Goal: Task Accomplishment & Management: Use online tool/utility

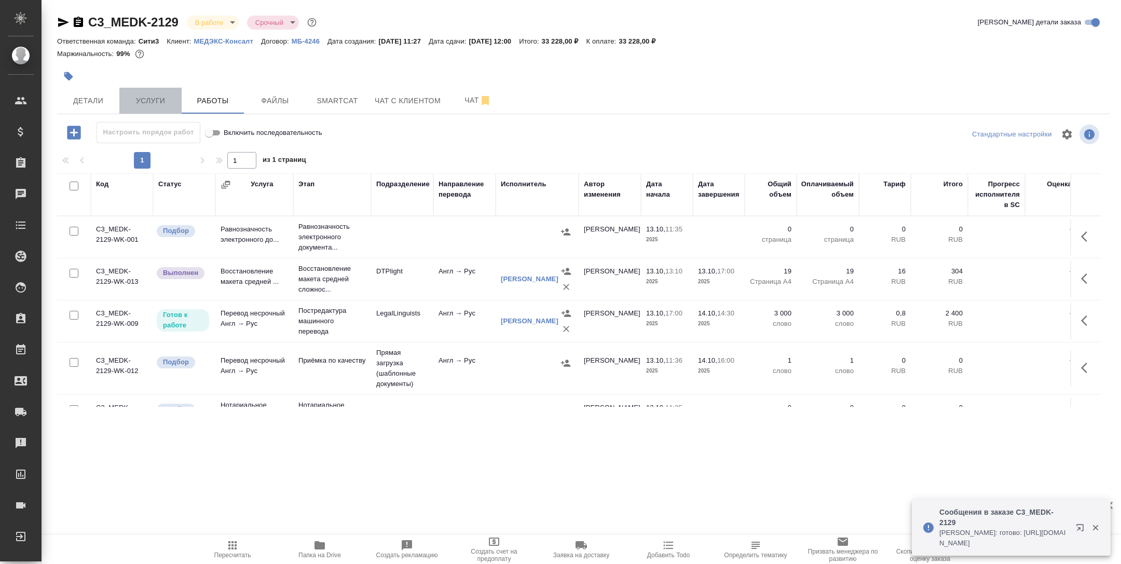
click at [160, 95] on span "Услуги" at bounding box center [151, 100] width 50 height 13
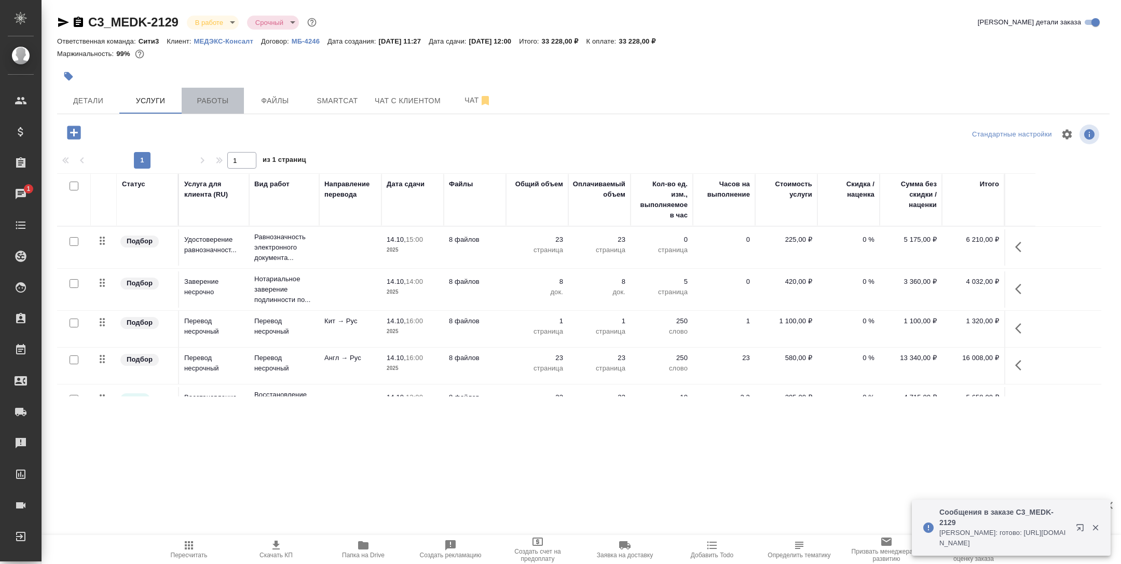
click at [209, 97] on span "Работы" at bounding box center [213, 100] width 50 height 13
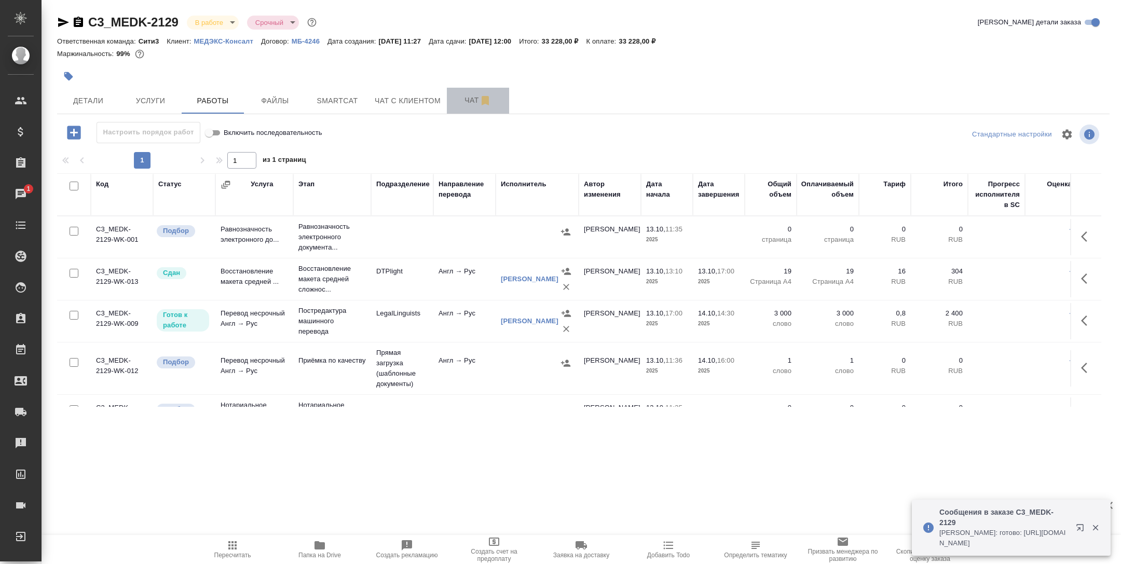
click at [461, 93] on button "Чат" at bounding box center [478, 101] width 62 height 26
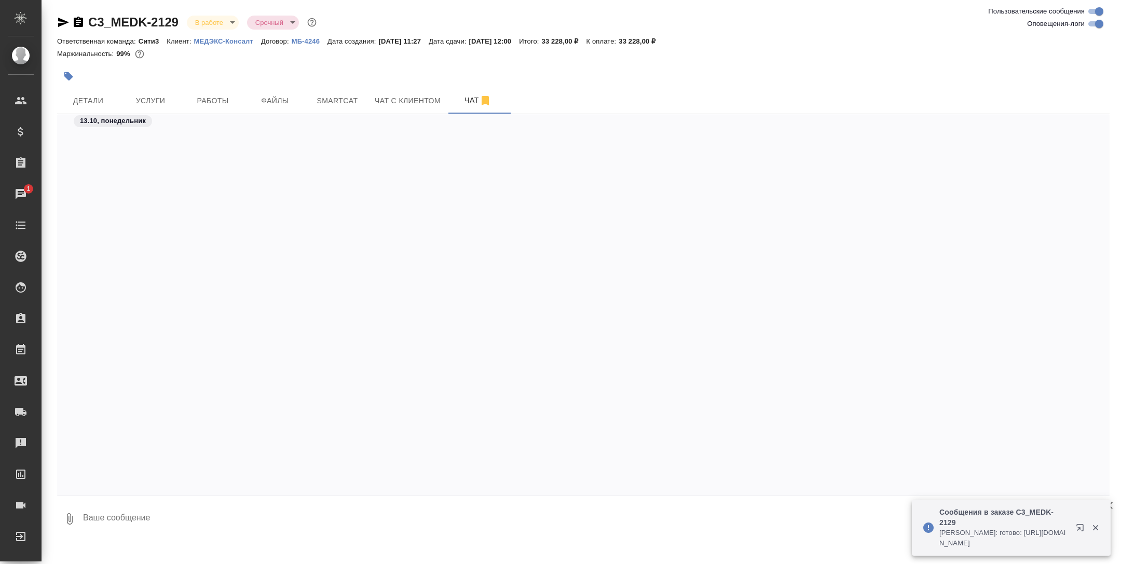
scroll to position [4174, 0]
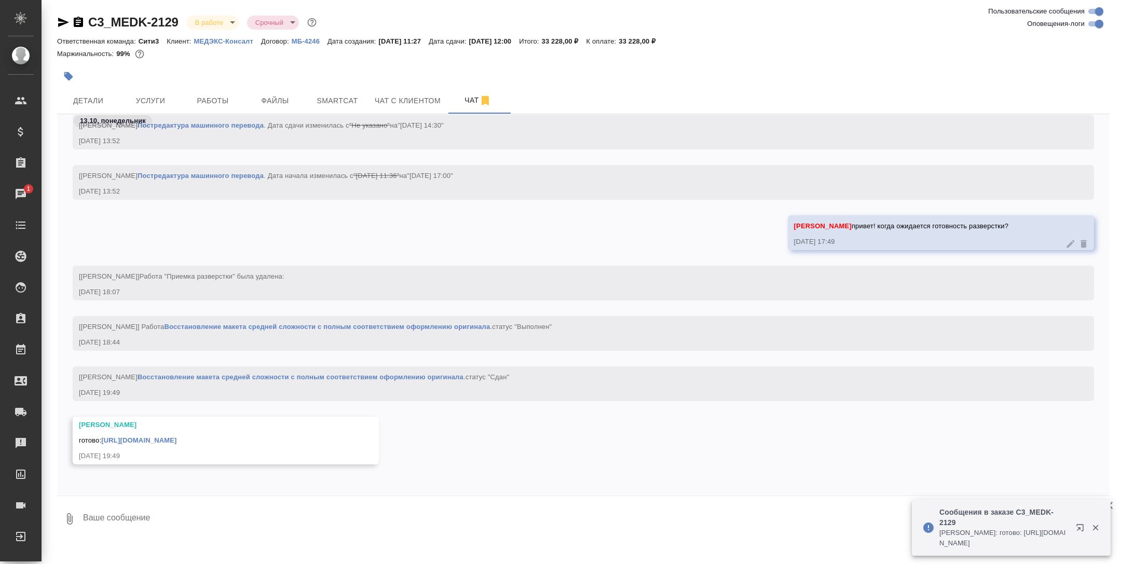
click at [176, 437] on link "https://drive.awatera.com/apps/files/files/10688518?dir=/Shares/%D0%9C%D0%95%D0…" at bounding box center [138, 441] width 75 height 8
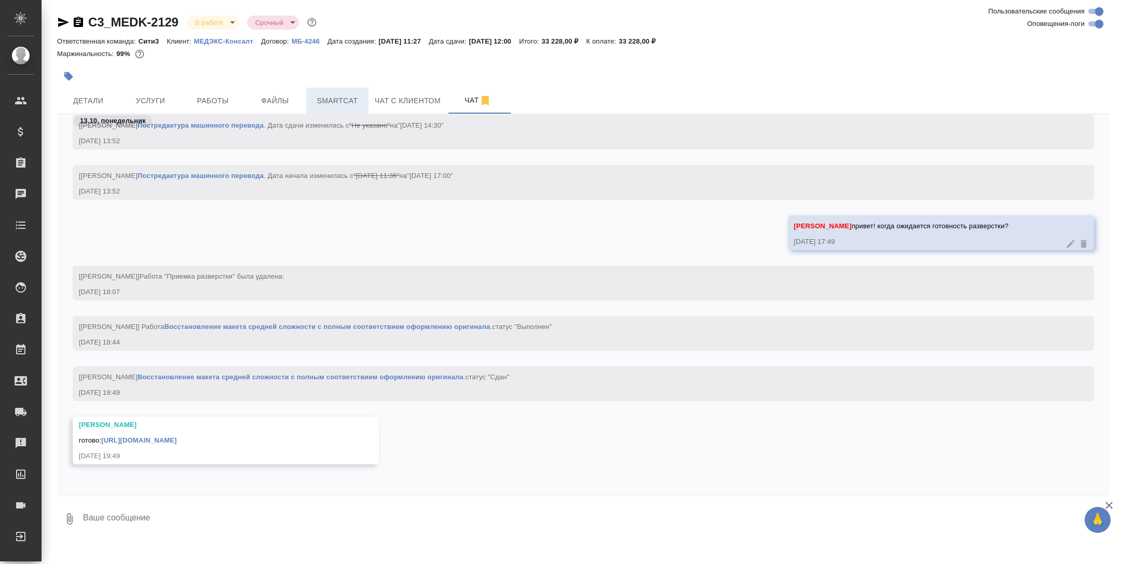
click at [337, 102] on span "Smartcat" at bounding box center [337, 100] width 50 height 13
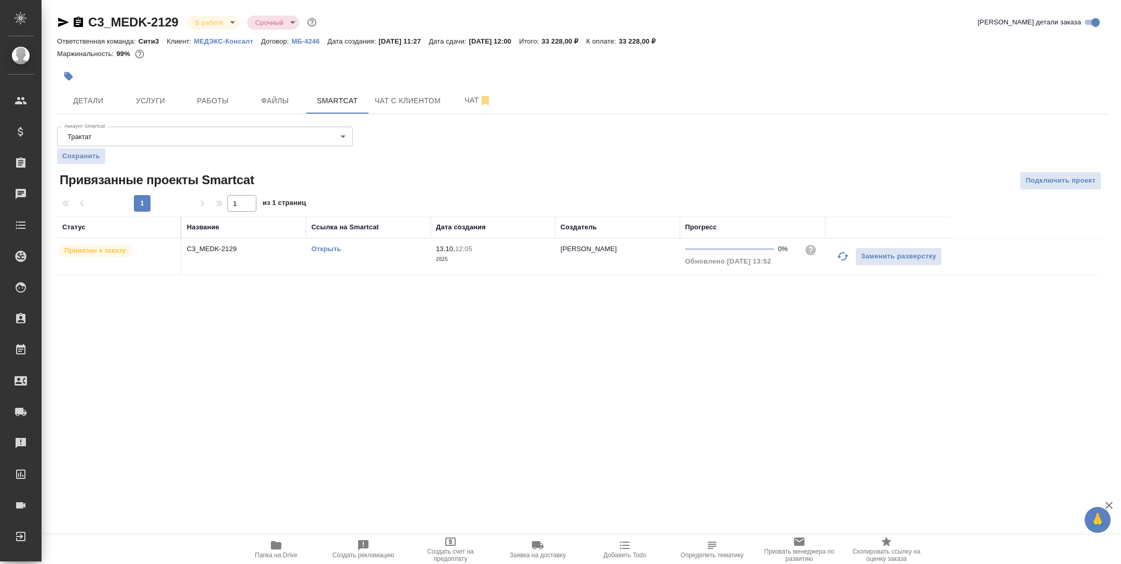
click at [327, 248] on link "Открыть" at bounding box center [326, 249] width 30 height 8
click at [212, 116] on div "C3_MEDK-2129 В работе inProgress Срочный urgent Кратко детали заказа Ответствен…" at bounding box center [583, 151] width 1064 height 302
click at [208, 104] on span "Работы" at bounding box center [213, 100] width 50 height 13
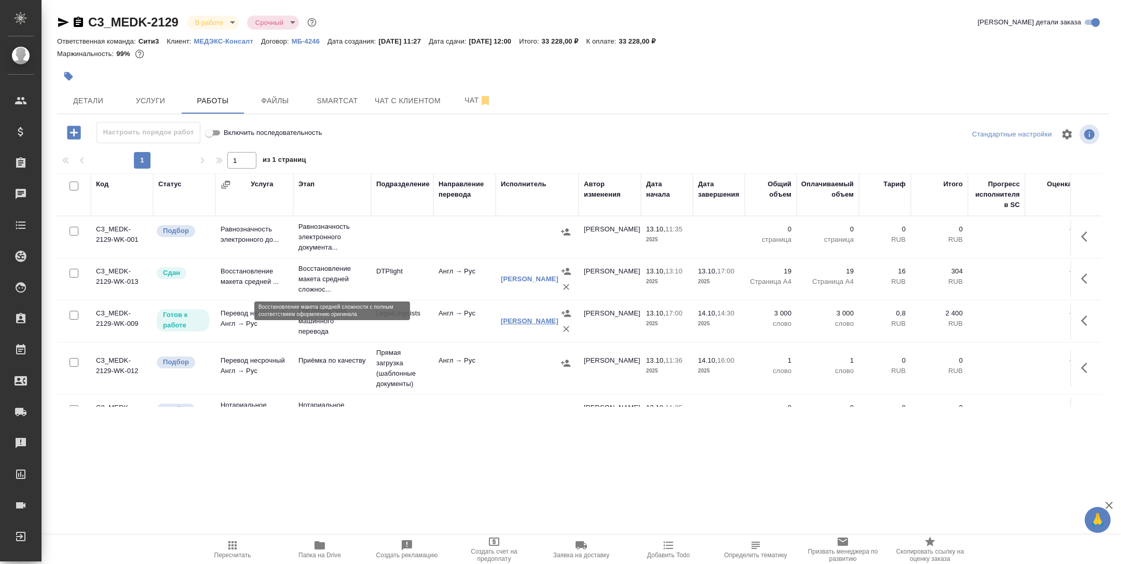
scroll to position [29, 0]
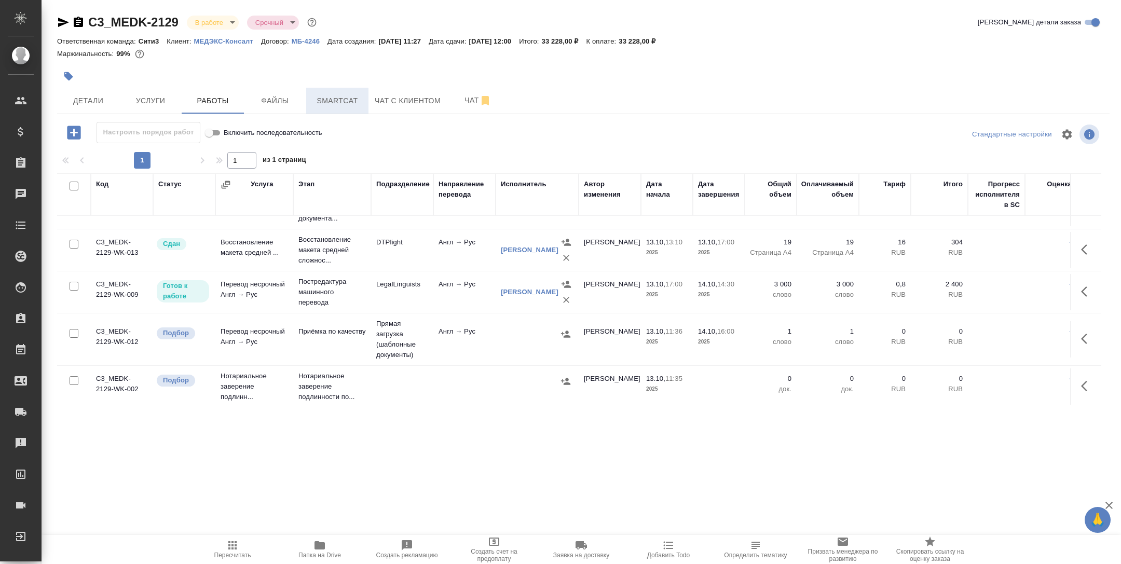
click at [334, 101] on span "Smartcat" at bounding box center [337, 100] width 50 height 13
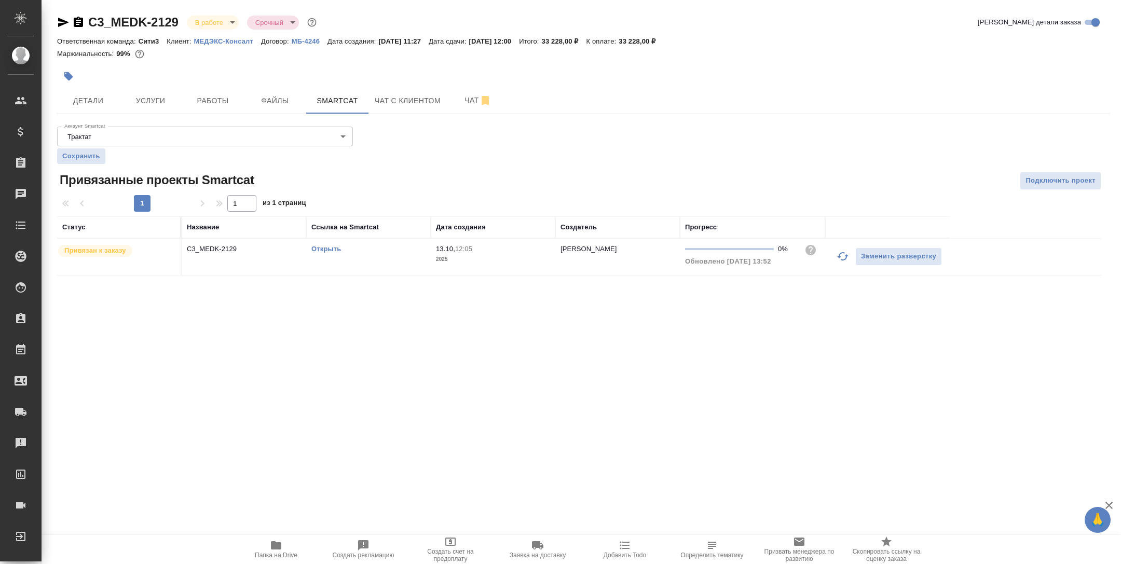
click at [362, 261] on td "Открыть" at bounding box center [368, 257] width 125 height 36
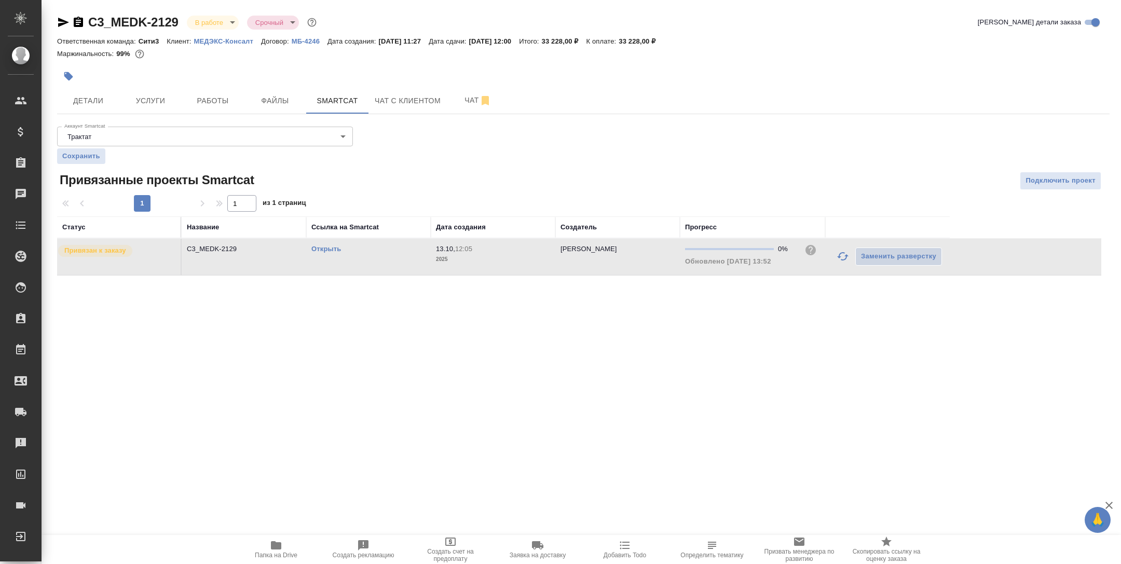
click at [362, 261] on td "Открыть" at bounding box center [368, 257] width 125 height 36
click at [209, 110] on button "Работы" at bounding box center [213, 101] width 62 height 26
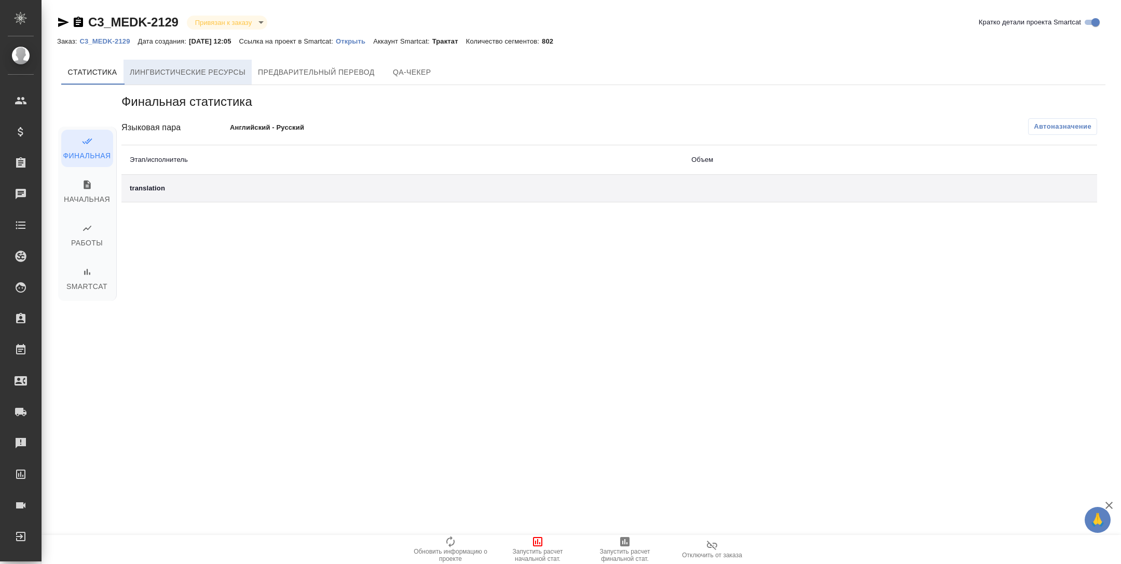
click at [183, 69] on span "Лингвистические ресурсы" at bounding box center [188, 72] width 116 height 13
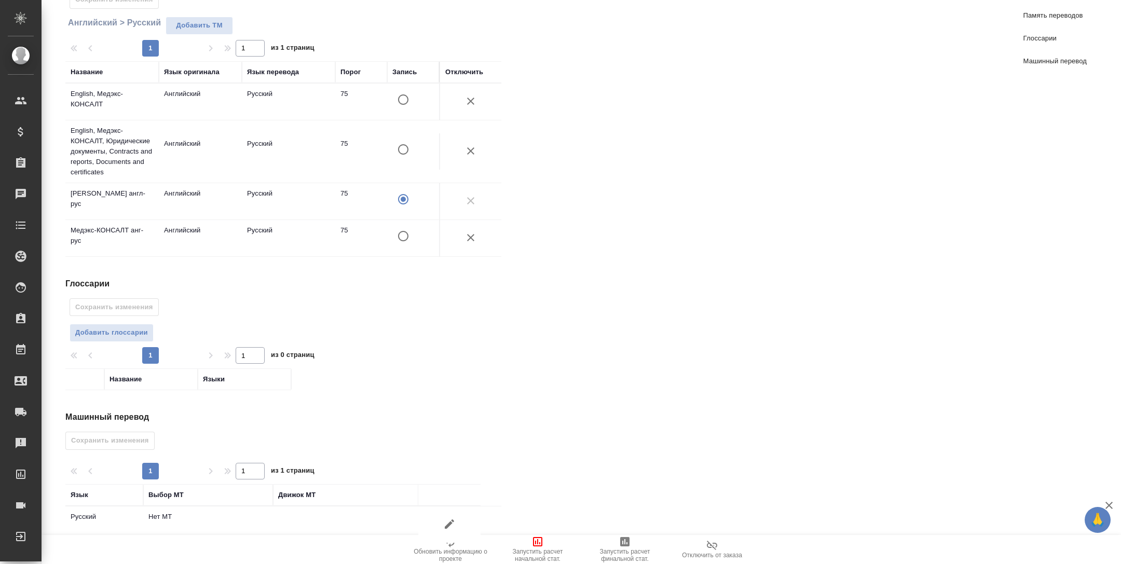
scroll to position [155, 0]
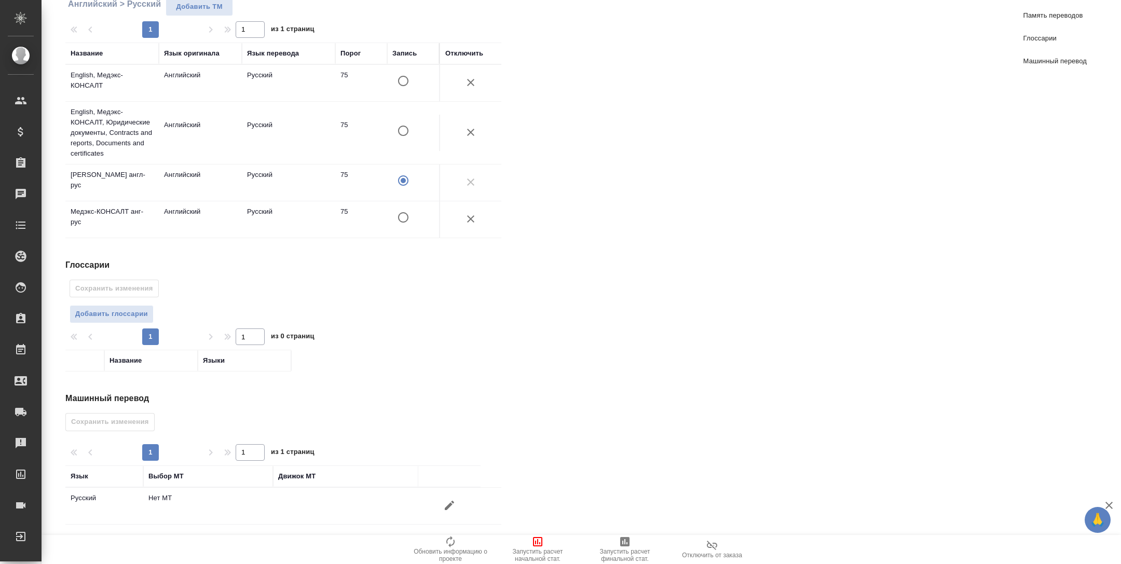
click at [450, 501] on icon "button" at bounding box center [449, 505] width 9 height 9
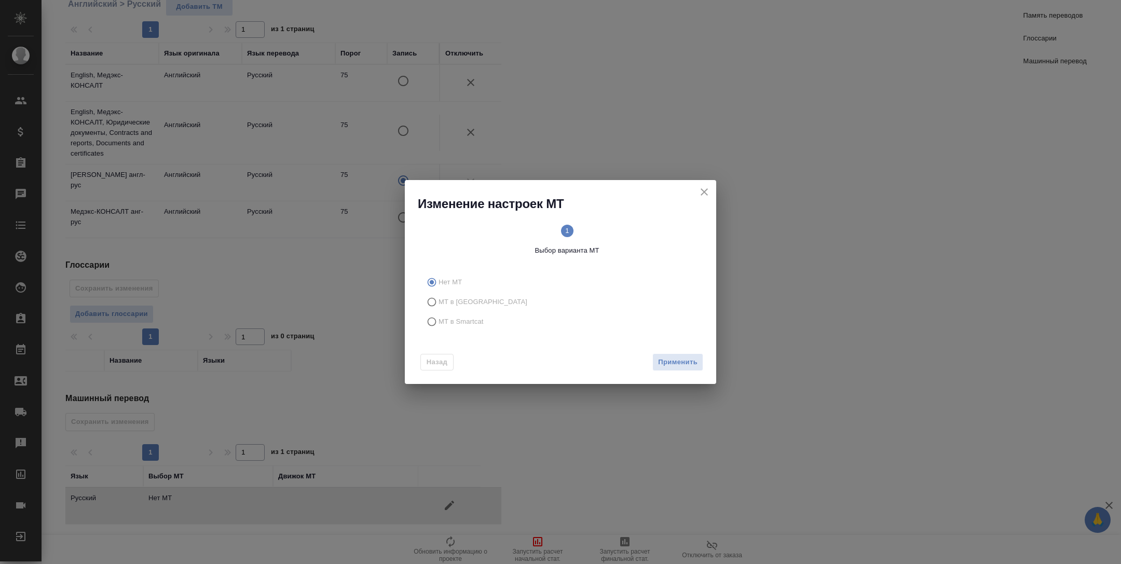
click at [470, 328] on label "МТ в Smartcat" at bounding box center [559, 322] width 274 height 20
click at [439, 328] on input "МТ в Smartcat" at bounding box center [430, 322] width 17 height 20
radio input "true"
click at [683, 358] on span "Вперед" at bounding box center [685, 363] width 26 height 12
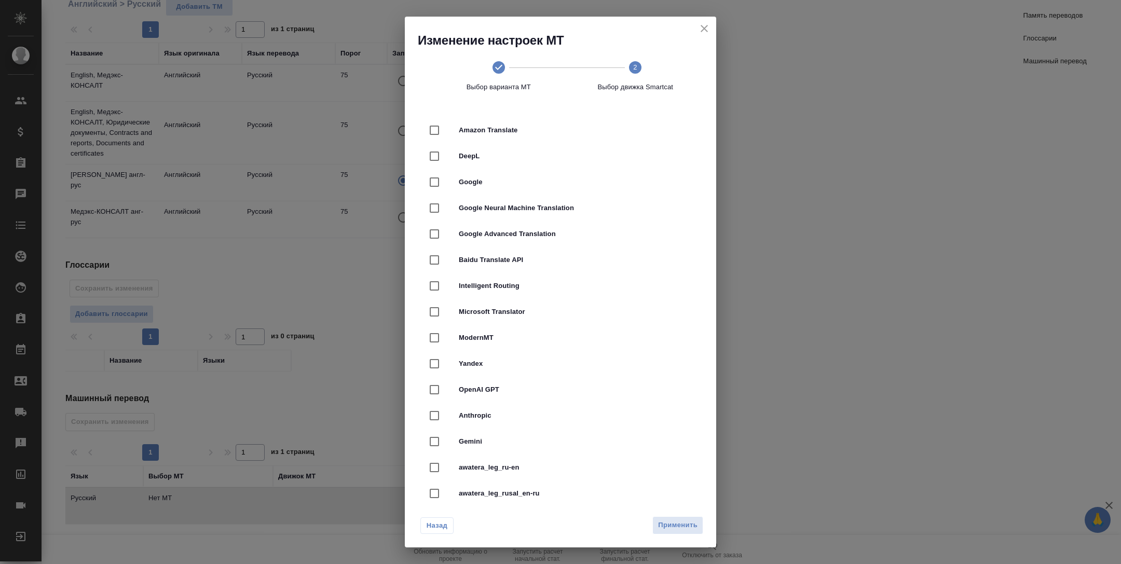
click at [525, 210] on span "Google Neural Machine Translation" at bounding box center [575, 208] width 233 height 10
checkbox input "true"
click at [677, 526] on span "Применить" at bounding box center [677, 526] width 39 height 12
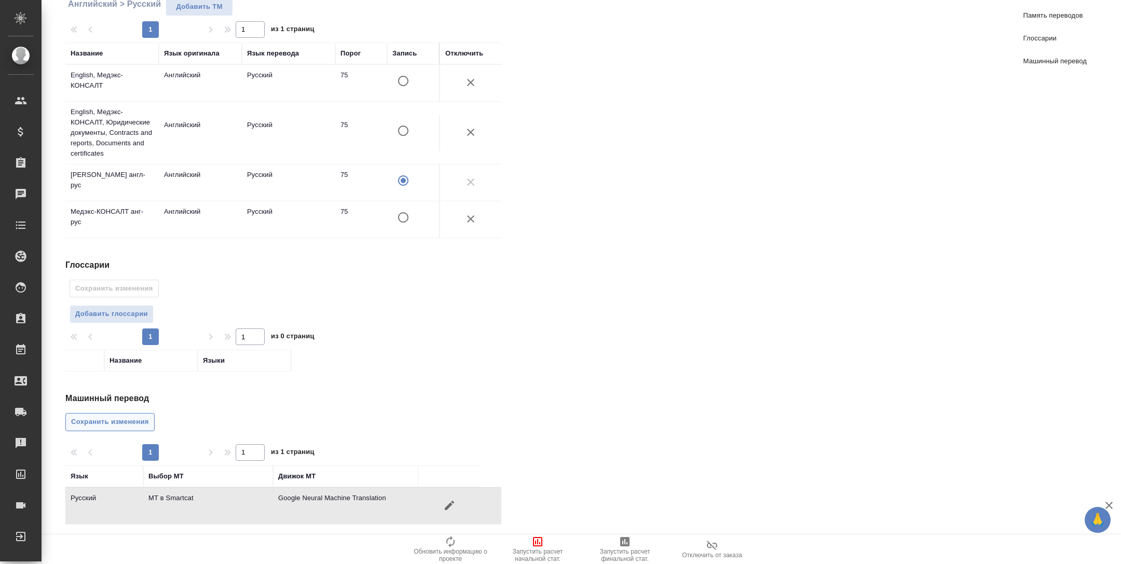
click at [131, 420] on span "Сохранить изменения" at bounding box center [110, 422] width 78 height 12
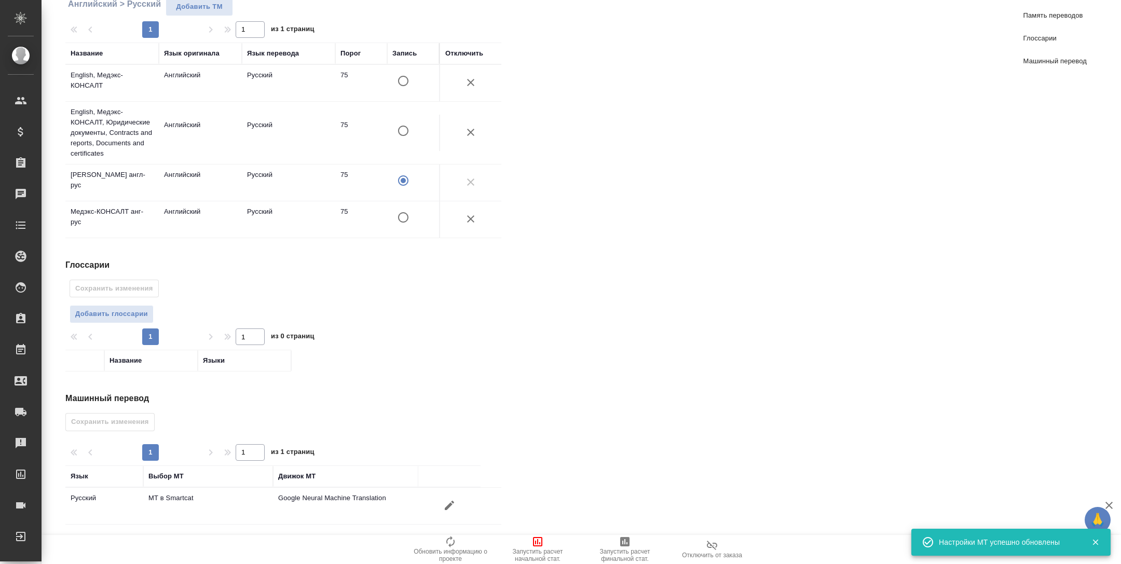
scroll to position [0, 0]
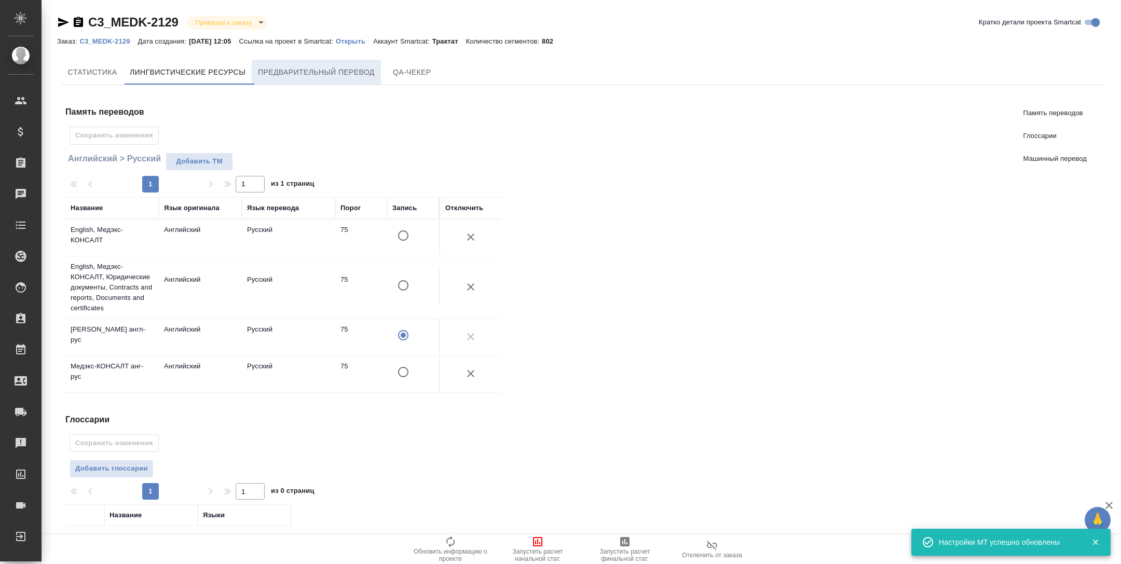
click at [330, 70] on span "Предварительный перевод" at bounding box center [316, 72] width 117 height 13
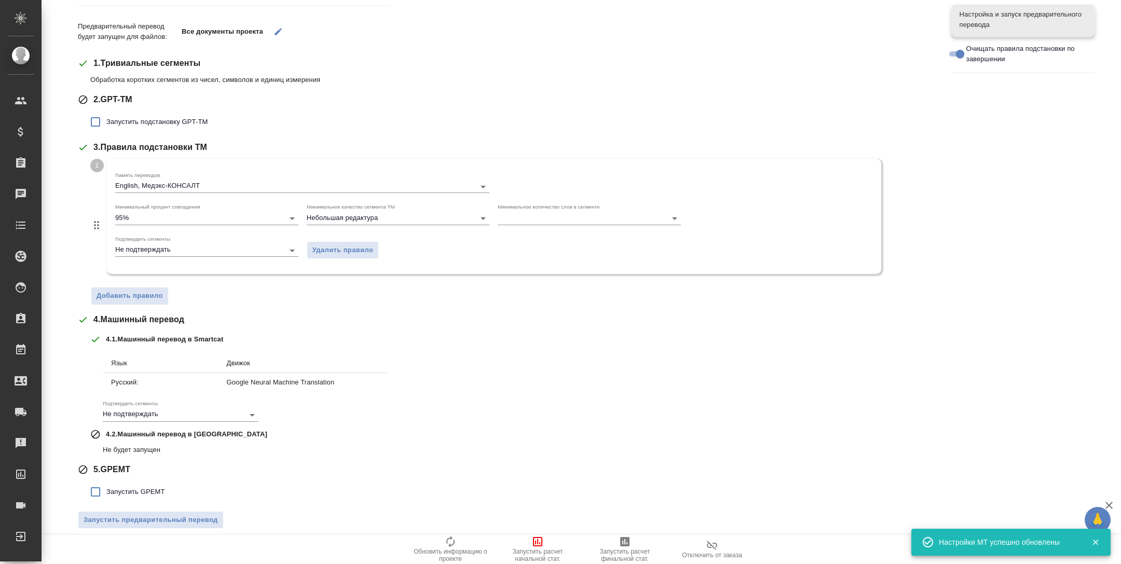
scroll to position [142, 0]
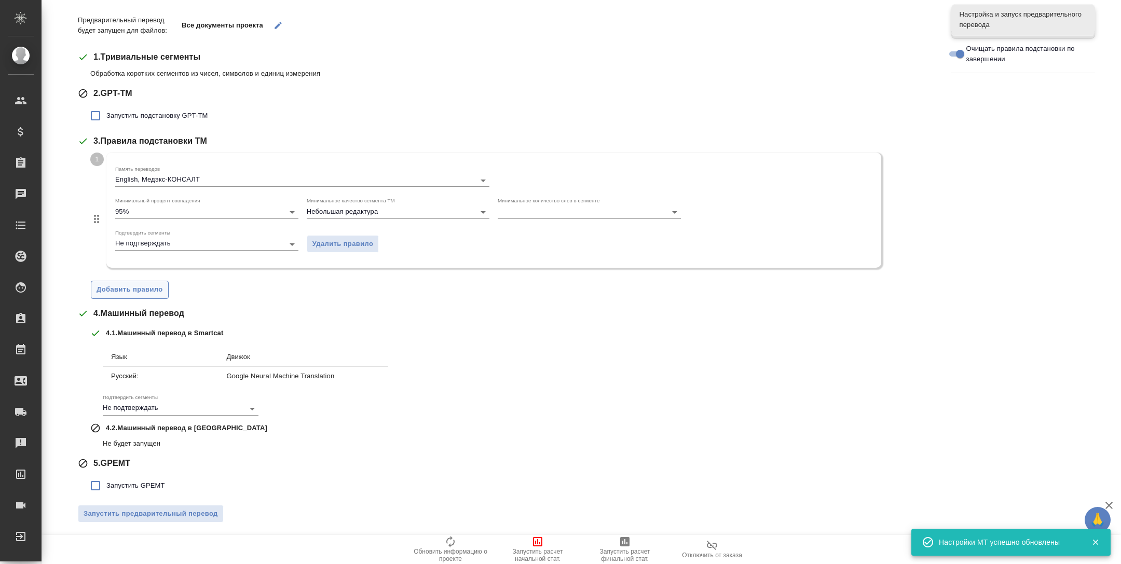
click at [144, 295] on button "Добавить правило" at bounding box center [130, 290] width 78 height 18
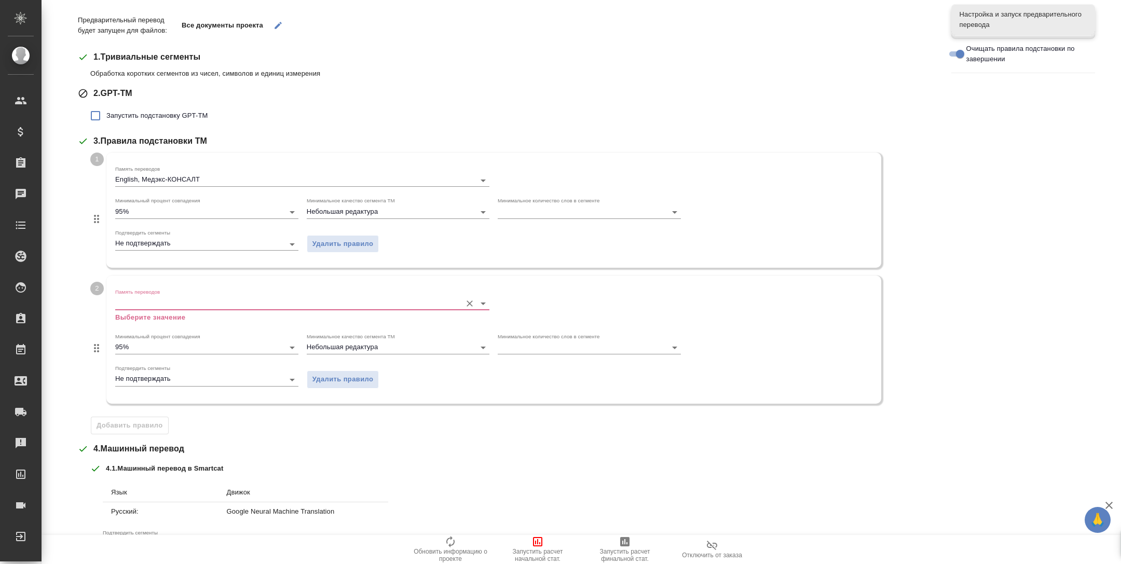
click at [174, 310] on div "Память переводов Выберите значение" at bounding box center [302, 306] width 374 height 34
click at [171, 310] on div "Память переводов Выберите значение" at bounding box center [302, 306] width 374 height 34
click at [168, 309] on div "Память переводов Выберите значение" at bounding box center [302, 306] width 374 height 34
click at [161, 306] on input "Память переводов" at bounding box center [285, 303] width 341 height 12
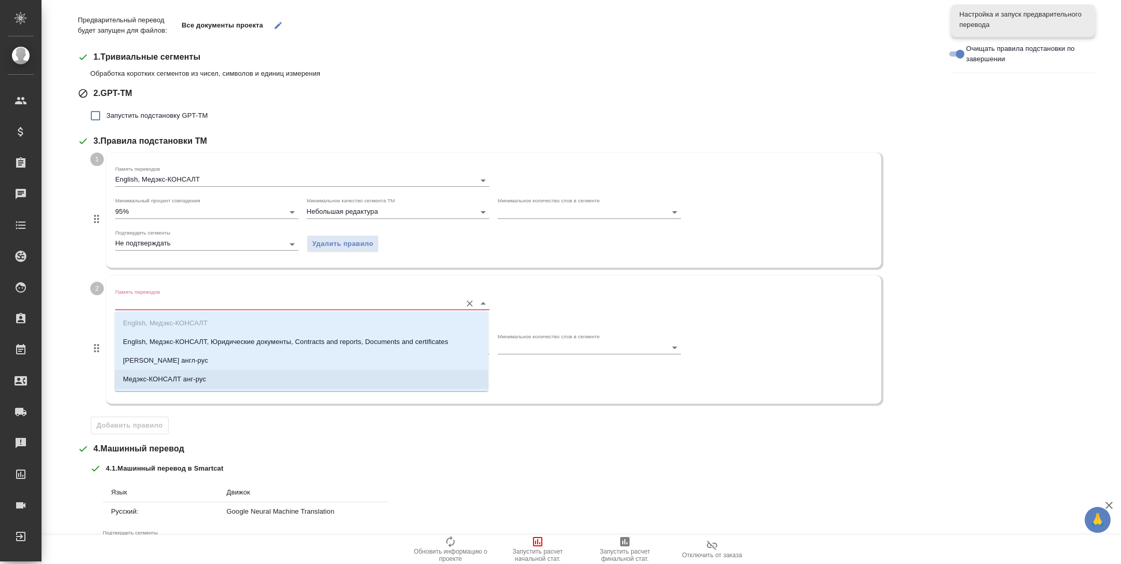
click at [179, 376] on p "Медэкс-КОНСАЛТ анг-рус" at bounding box center [164, 379] width 83 height 10
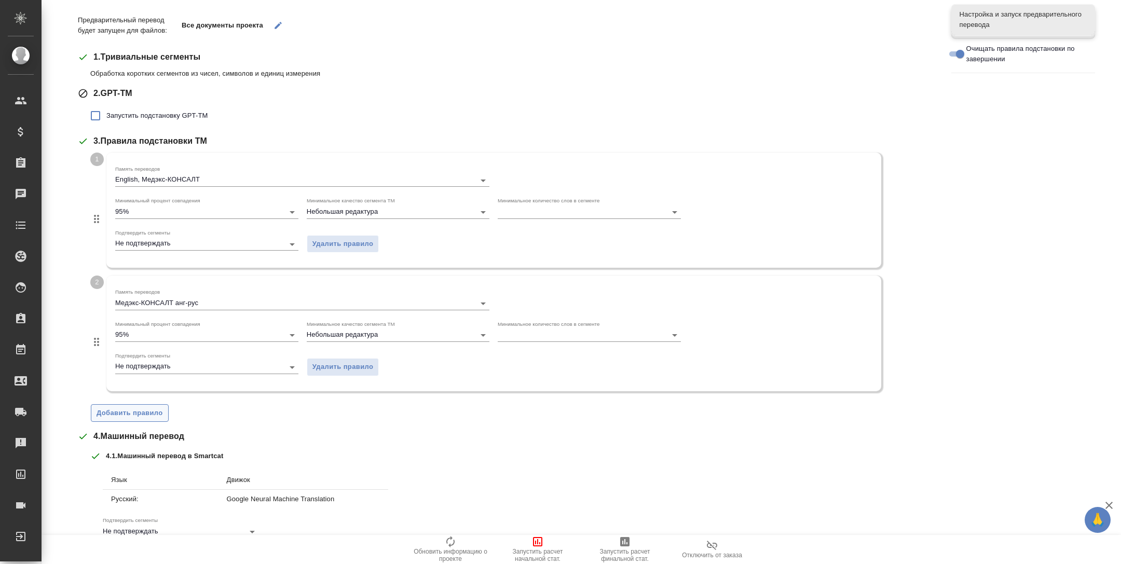
click at [148, 415] on span "Добавить правило" at bounding box center [130, 413] width 66 height 12
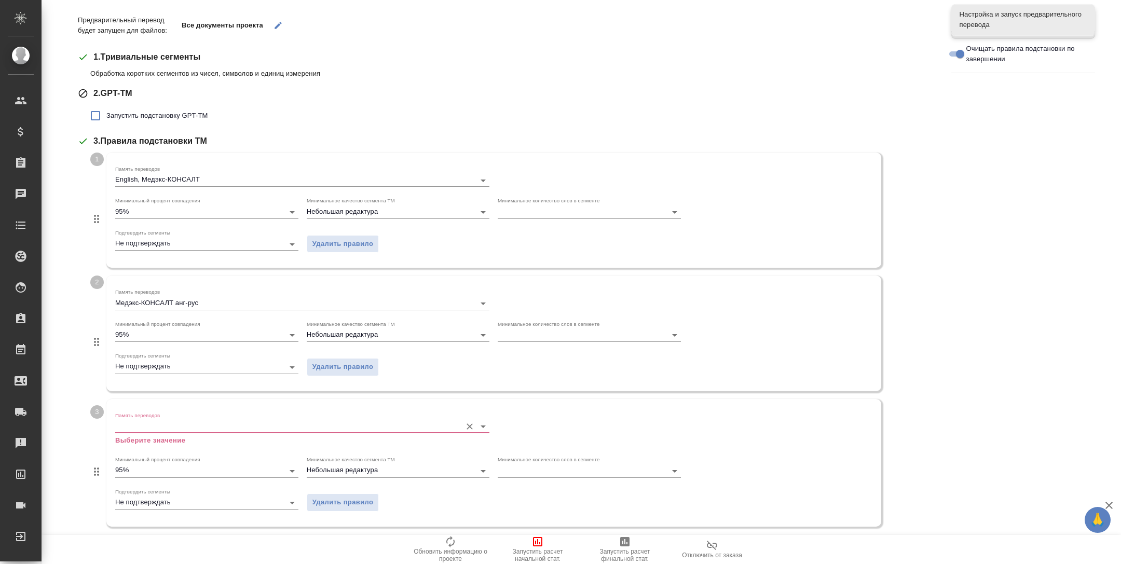
click at [171, 424] on input "Память переводов" at bounding box center [285, 426] width 341 height 12
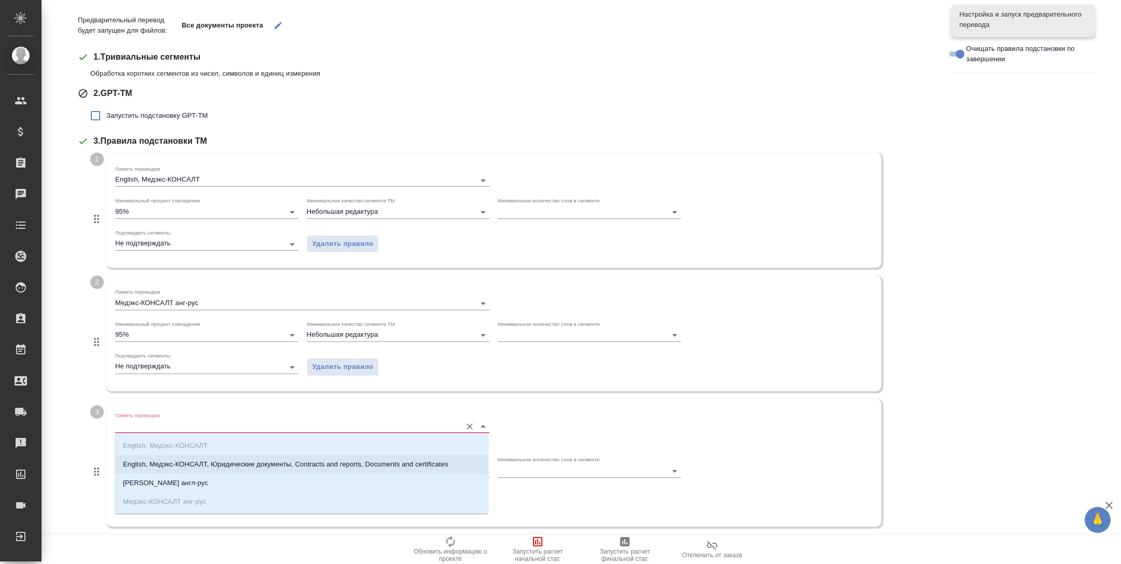
click at [186, 480] on p "Медэкс Пемт англ-рус" at bounding box center [165, 483] width 85 height 10
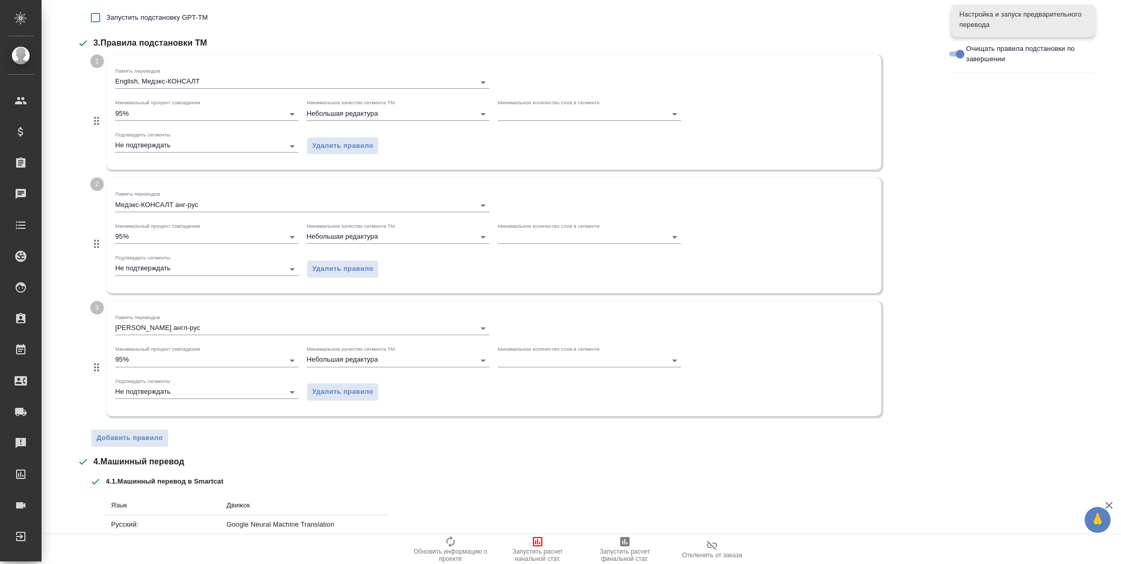
scroll to position [387, 0]
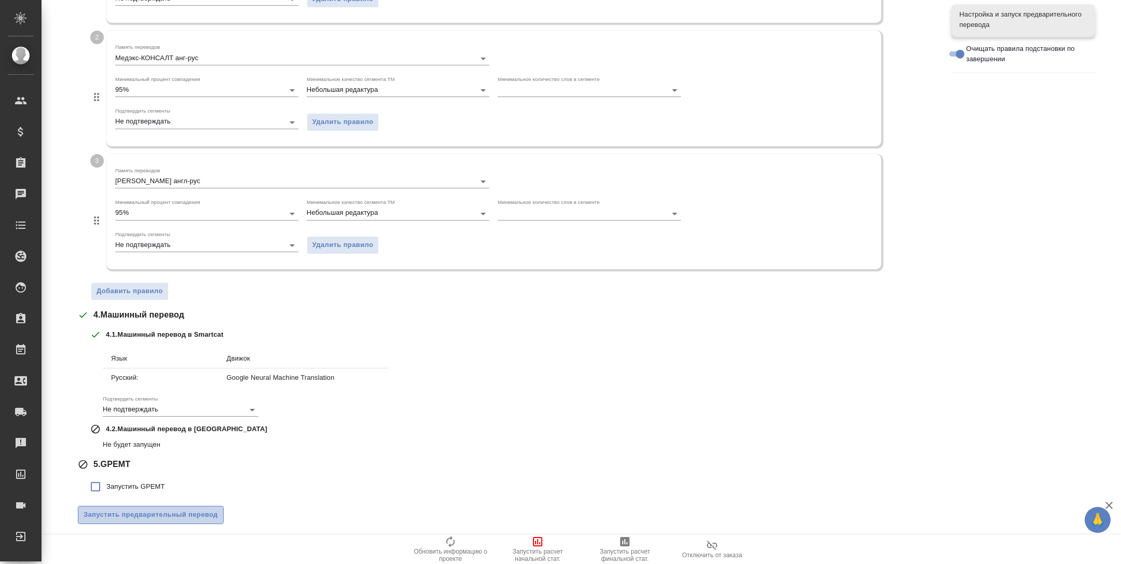
click at [181, 513] on span "Запустить предварительный перевод" at bounding box center [151, 515] width 134 height 12
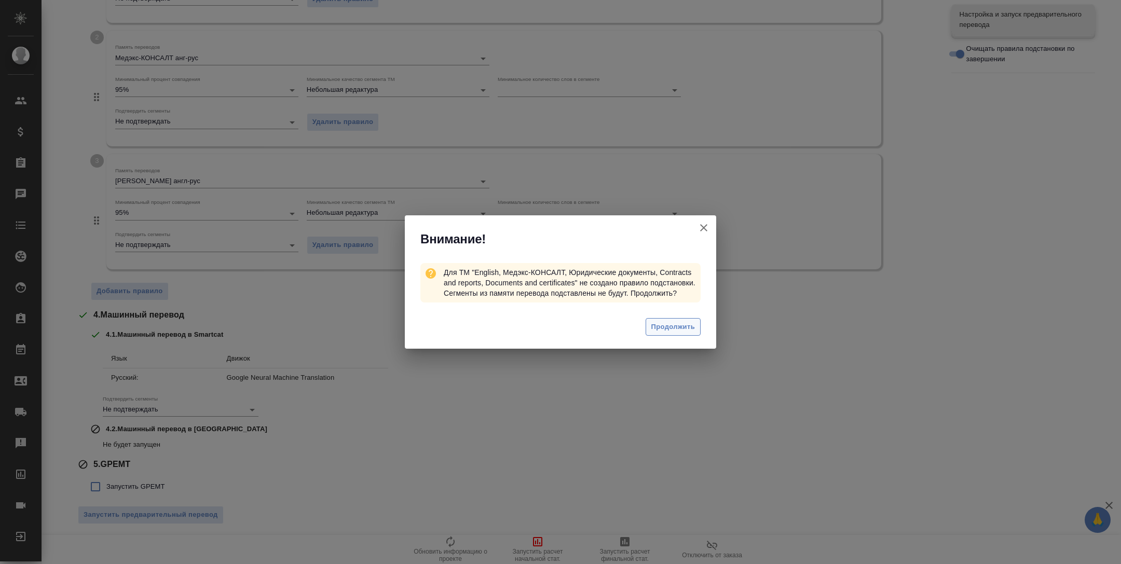
click at [685, 332] on span "Продолжить" at bounding box center [673, 327] width 44 height 12
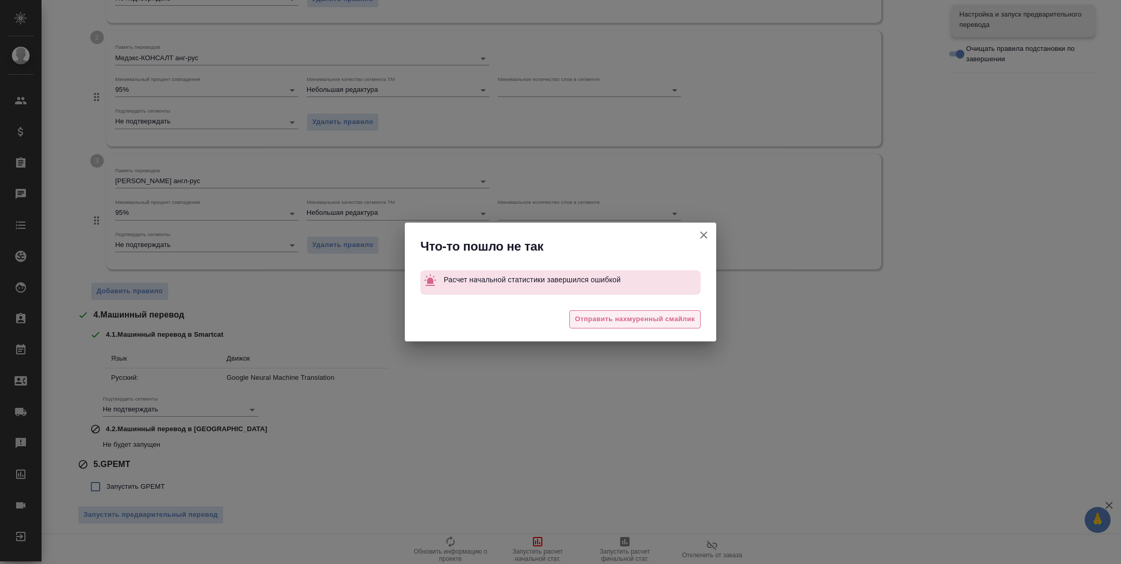
click at [658, 318] on span "Отправить нахмуренный смайлик" at bounding box center [635, 320] width 120 height 12
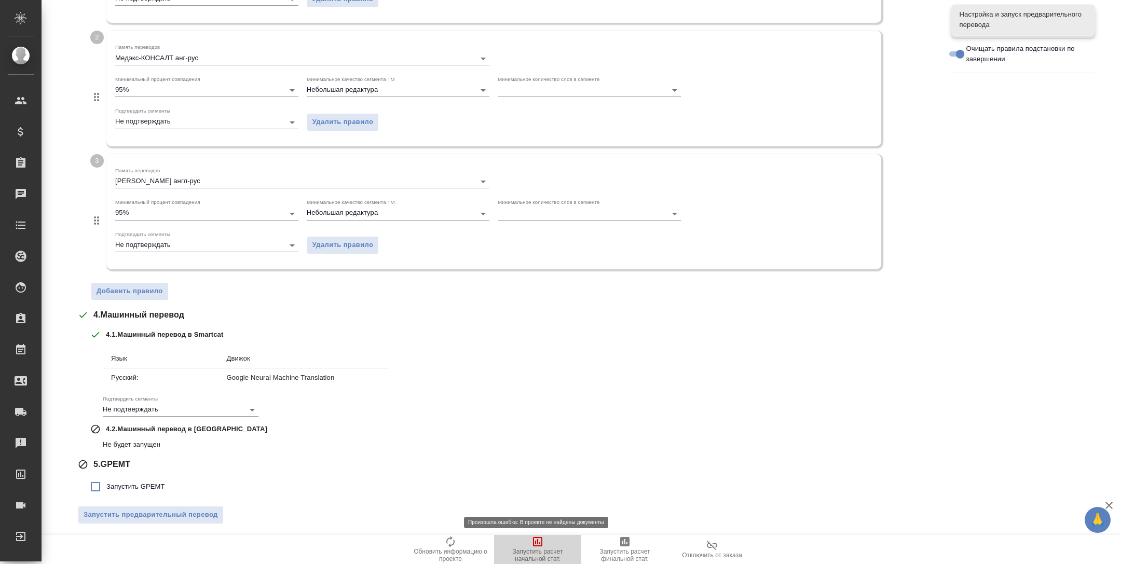
click at [551, 550] on span "Запустить расчет начальной стат." at bounding box center [537, 555] width 75 height 15
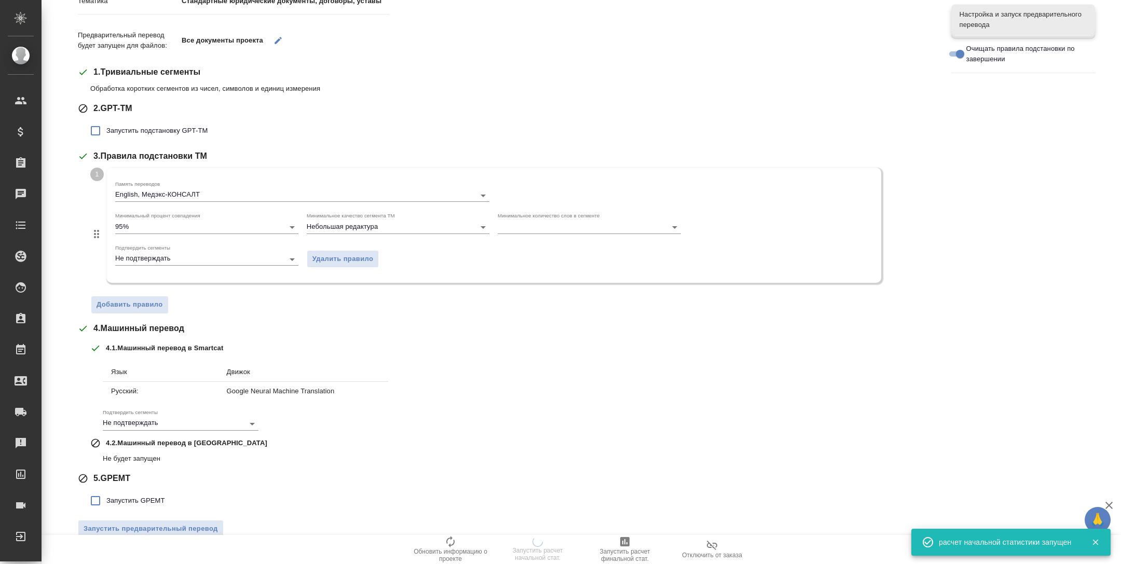
scroll to position [142, 0]
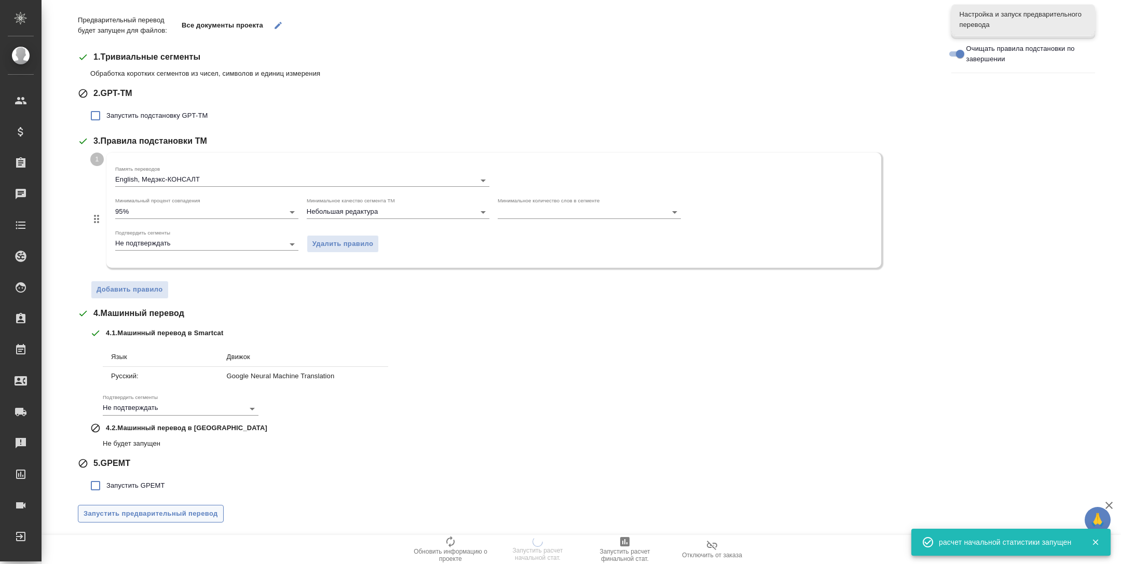
click at [188, 509] on span "Запустить предварительный перевод" at bounding box center [151, 514] width 134 height 12
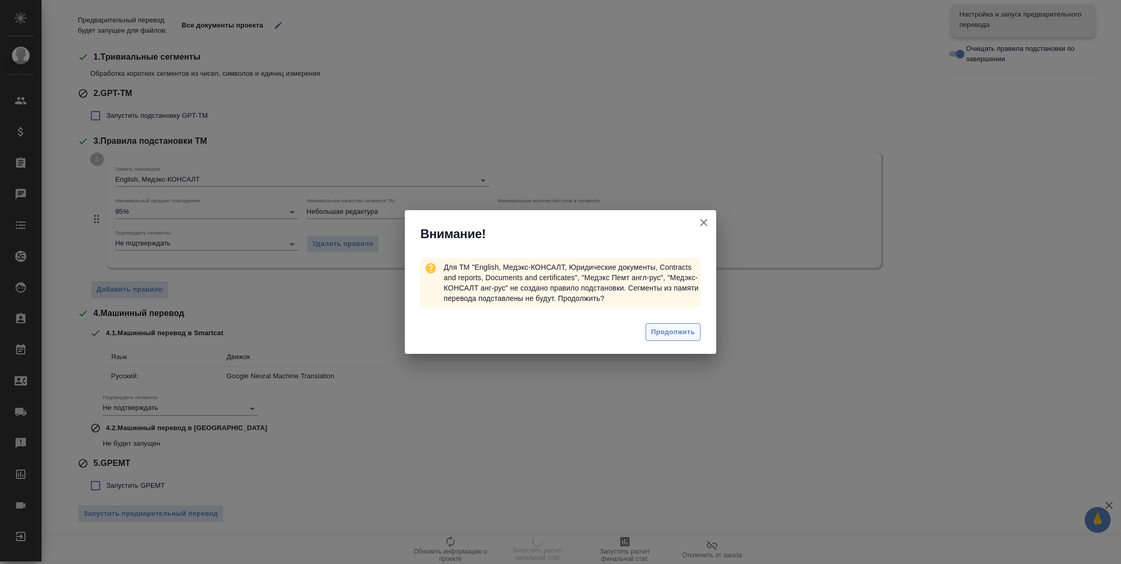
click at [671, 332] on span "Продолжить" at bounding box center [673, 332] width 44 height 12
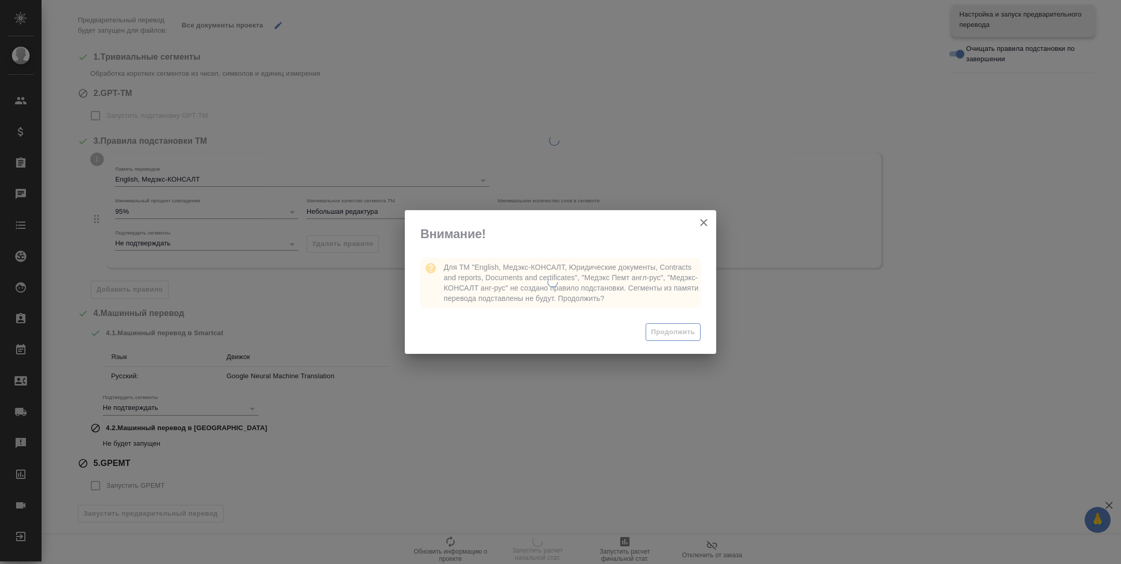
scroll to position [0, 0]
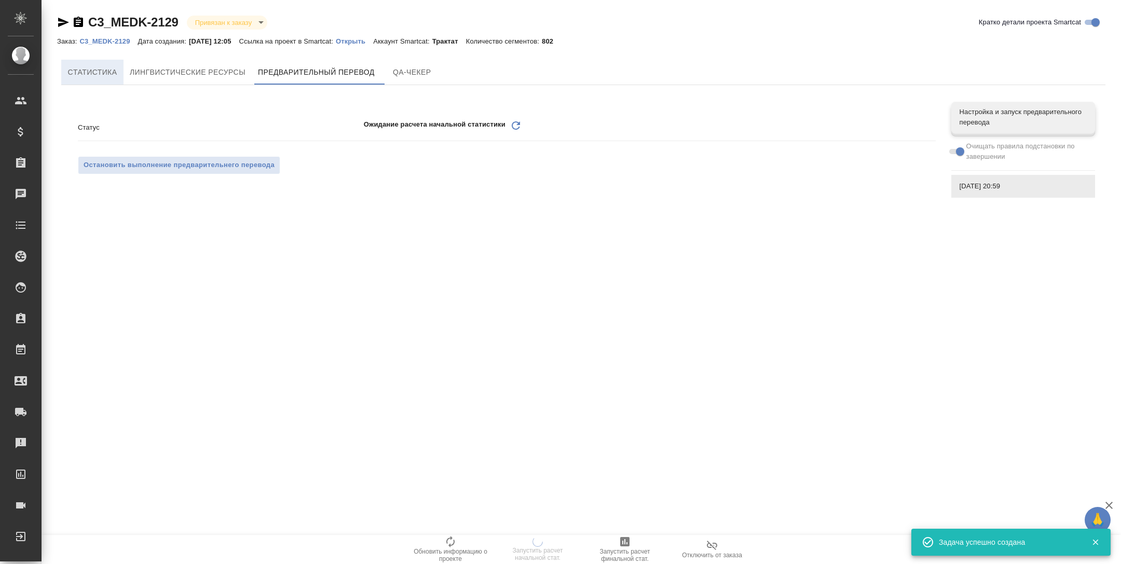
click at [114, 69] on span "Cтатистика" at bounding box center [92, 72] width 50 height 13
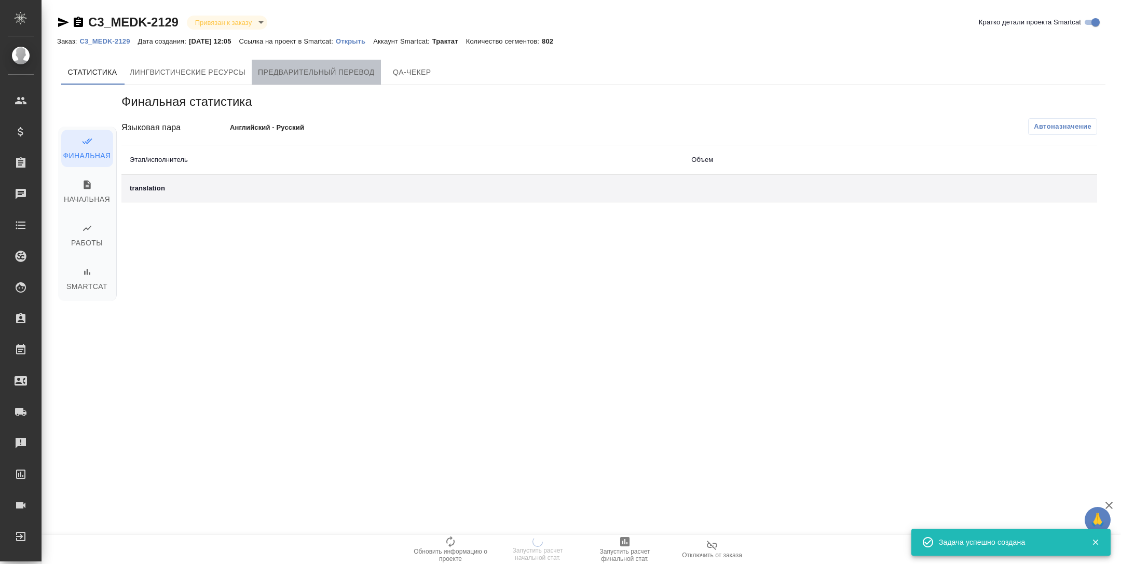
click at [331, 70] on span "Предварительный перевод" at bounding box center [316, 72] width 117 height 13
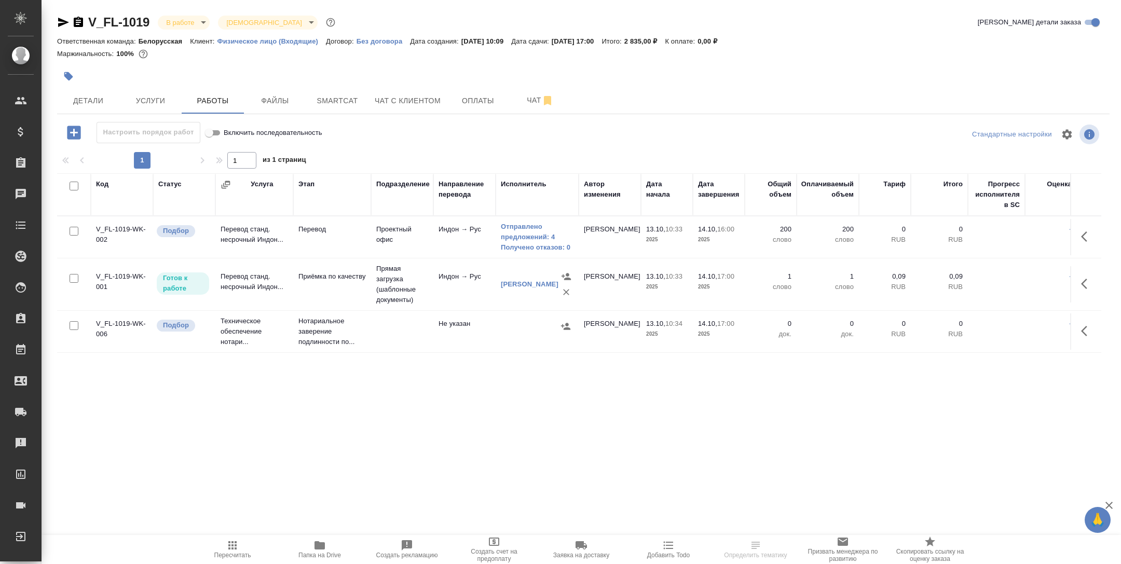
click at [386, 225] on td "Проектный офис" at bounding box center [402, 237] width 62 height 36
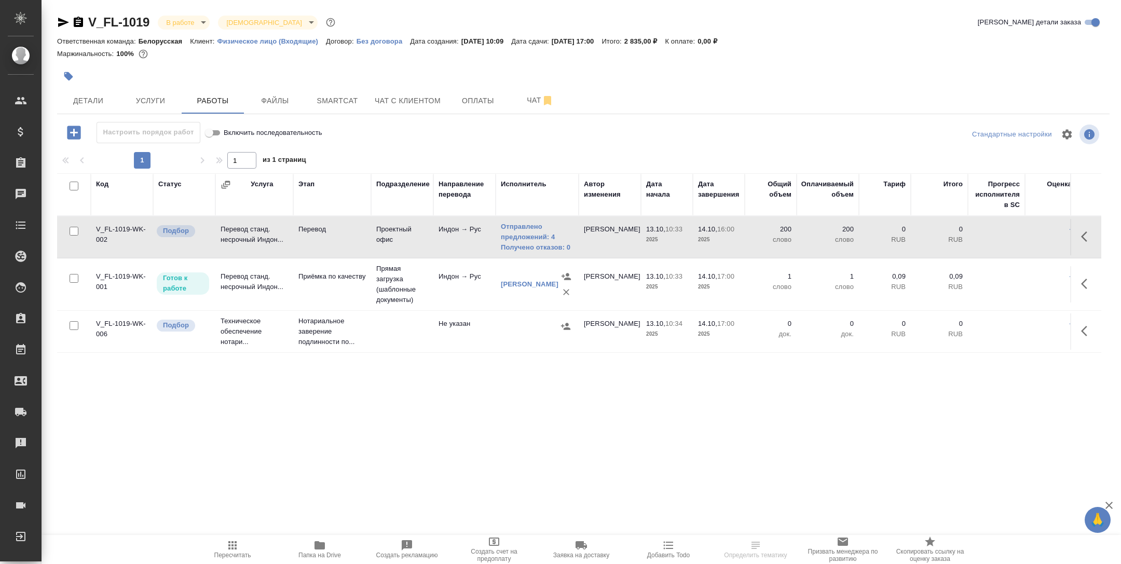
click at [386, 225] on td "Проектный офис" at bounding box center [402, 237] width 62 height 36
click at [122, 106] on button "Услуги" at bounding box center [150, 101] width 62 height 26
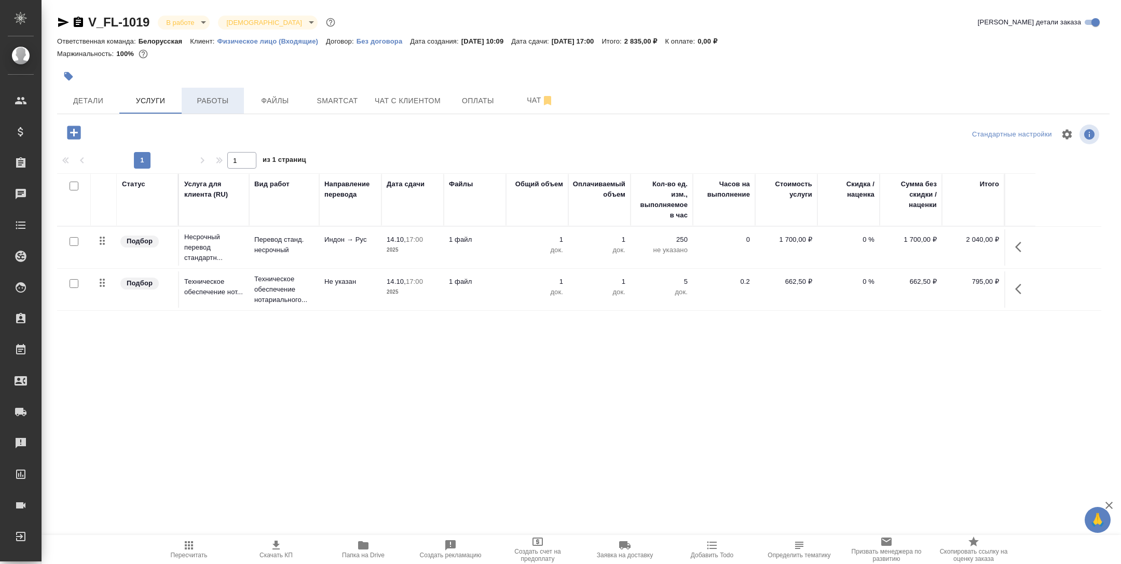
click at [219, 102] on span "Работы" at bounding box center [213, 100] width 50 height 13
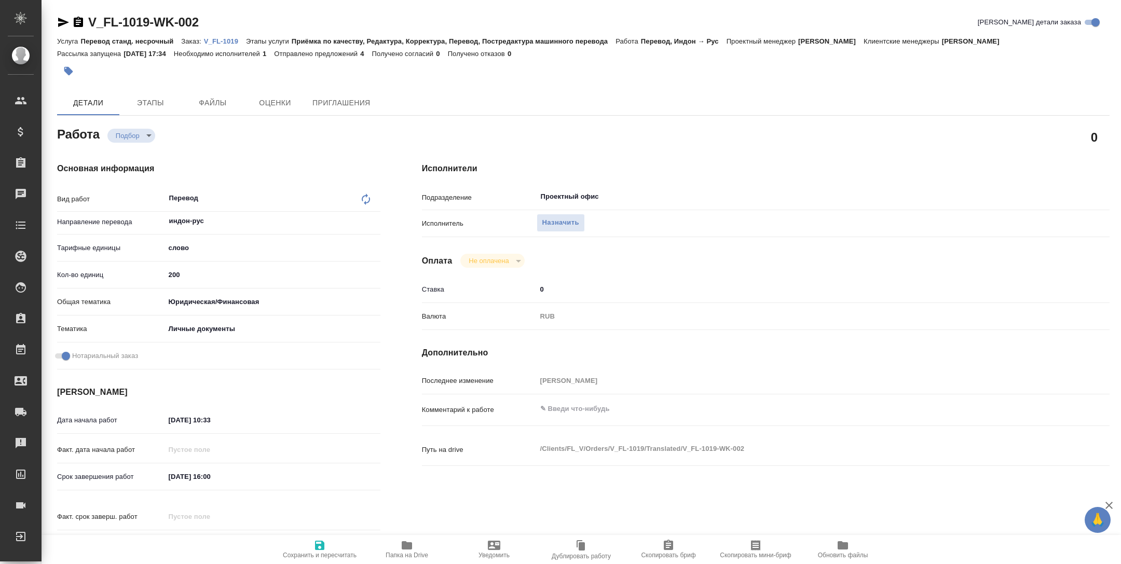
type textarea "x"
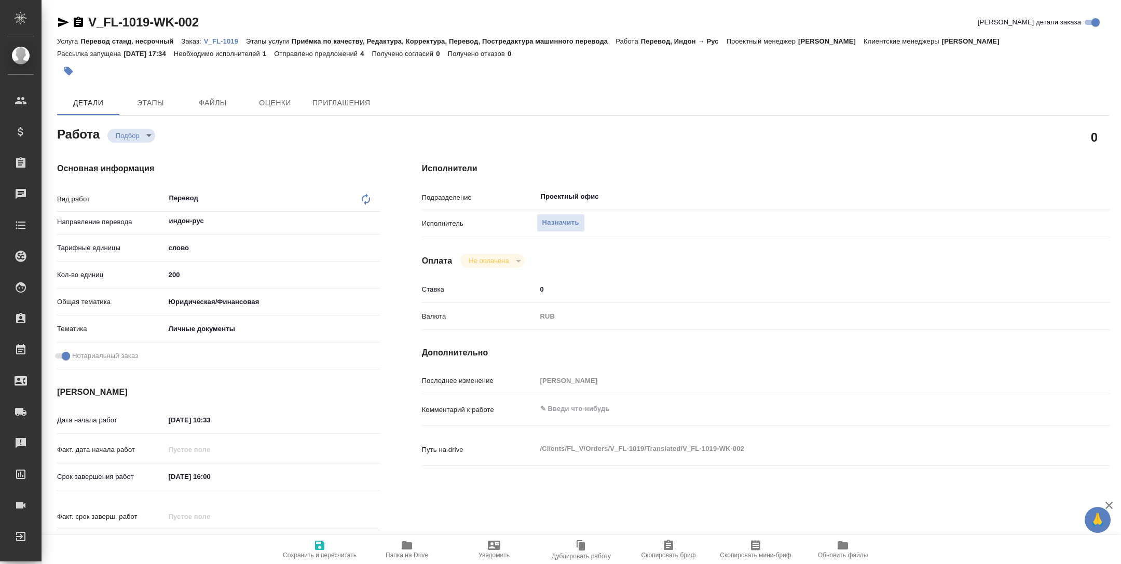
type textarea "x"
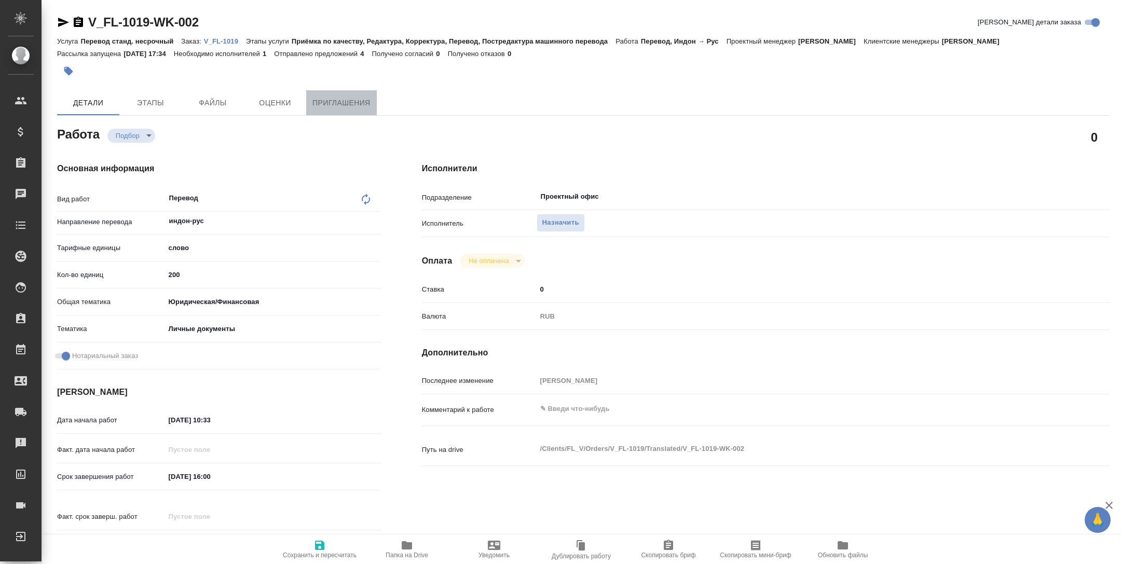
click at [350, 112] on button "Приглашения" at bounding box center [341, 102] width 71 height 25
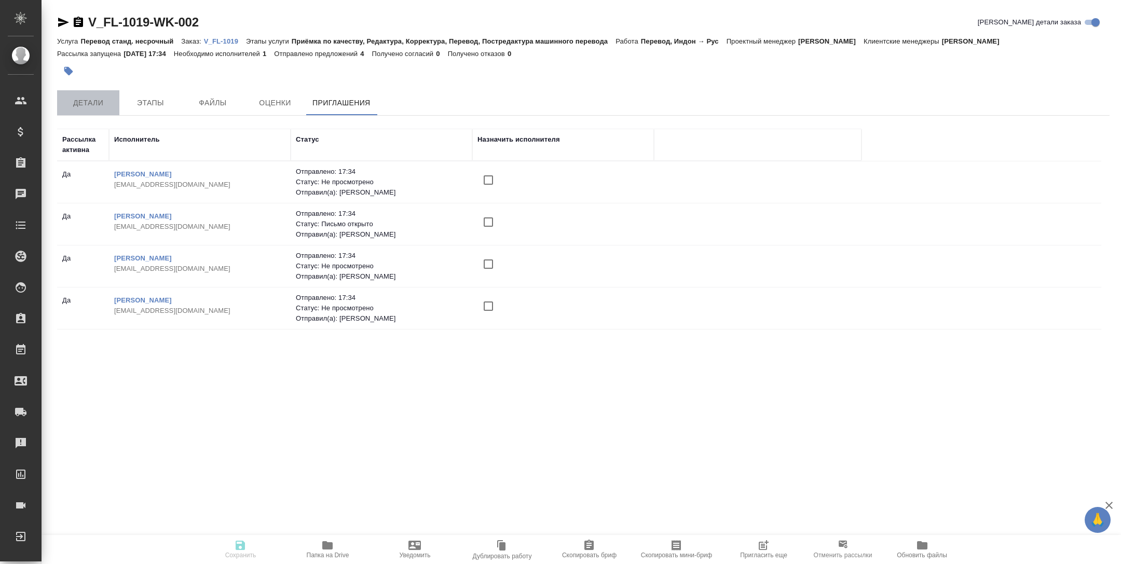
click at [94, 99] on span "Детали" at bounding box center [88, 103] width 50 height 13
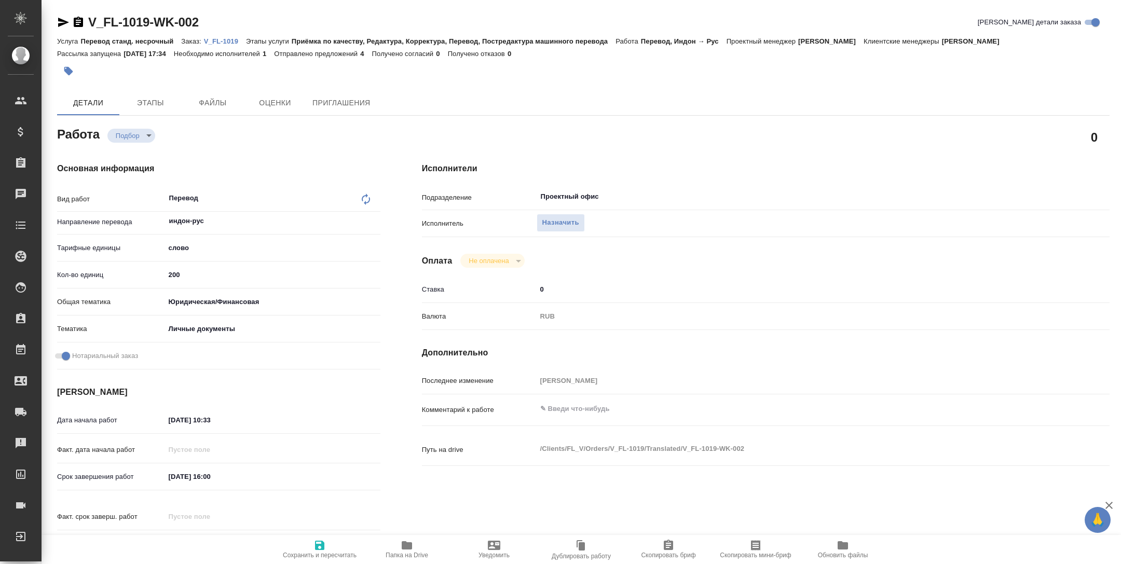
type textarea "x"
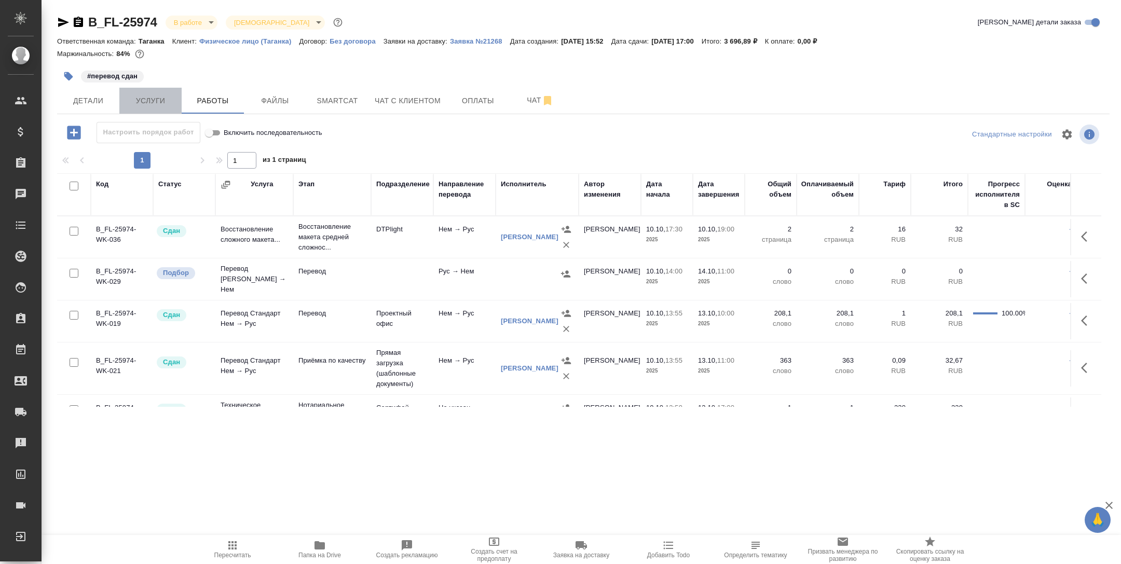
click at [148, 102] on span "Услуги" at bounding box center [151, 100] width 50 height 13
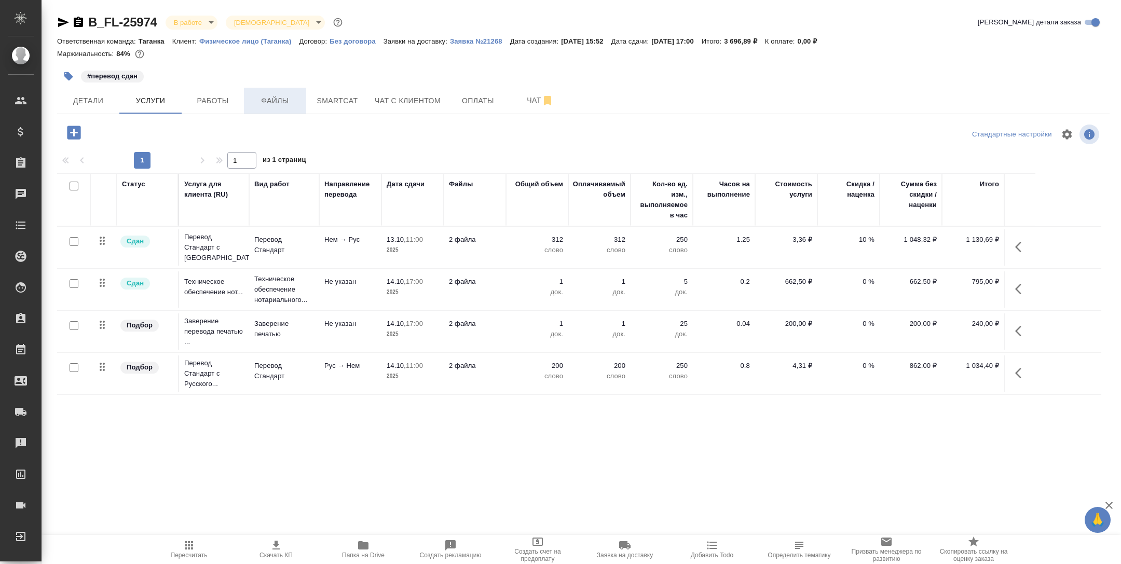
click at [262, 104] on span "Файлы" at bounding box center [275, 100] width 50 height 13
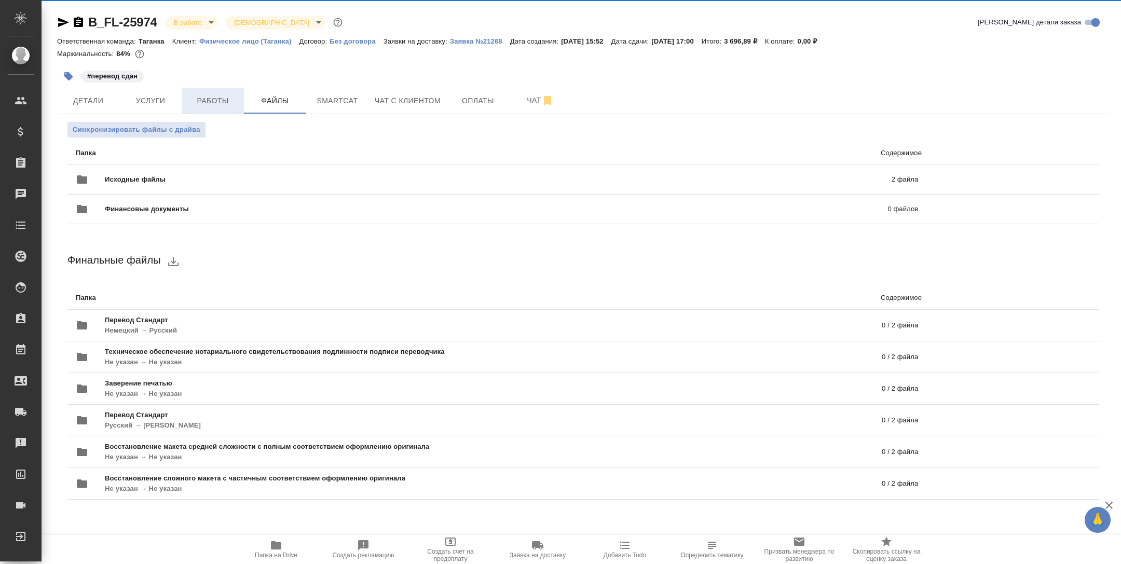
click at [211, 101] on span "Работы" at bounding box center [213, 100] width 50 height 13
